Goal: Task Accomplishment & Management: Use online tool/utility

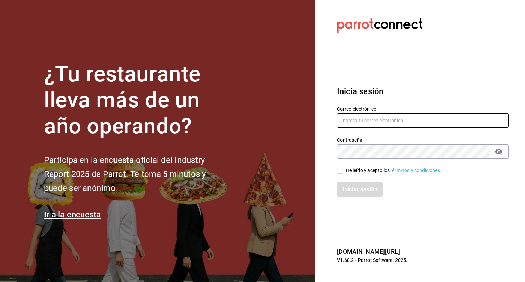
type input "[PERSON_NAME][EMAIL_ADDRESS][DOMAIN_NAME]"
click at [342, 169] on input "He leído y acepto los Términos y condiciones." at bounding box center [340, 171] width 6 height 6
checkbox input "true"
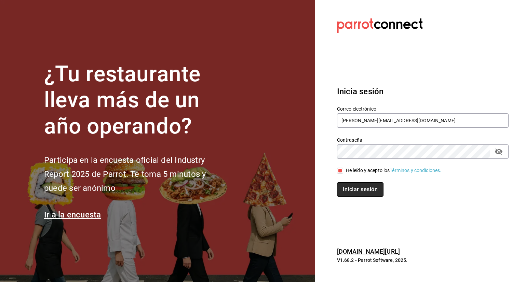
click at [353, 189] on button "Iniciar sesión" at bounding box center [360, 189] width 46 height 14
